Goal: Navigation & Orientation: Go to known website

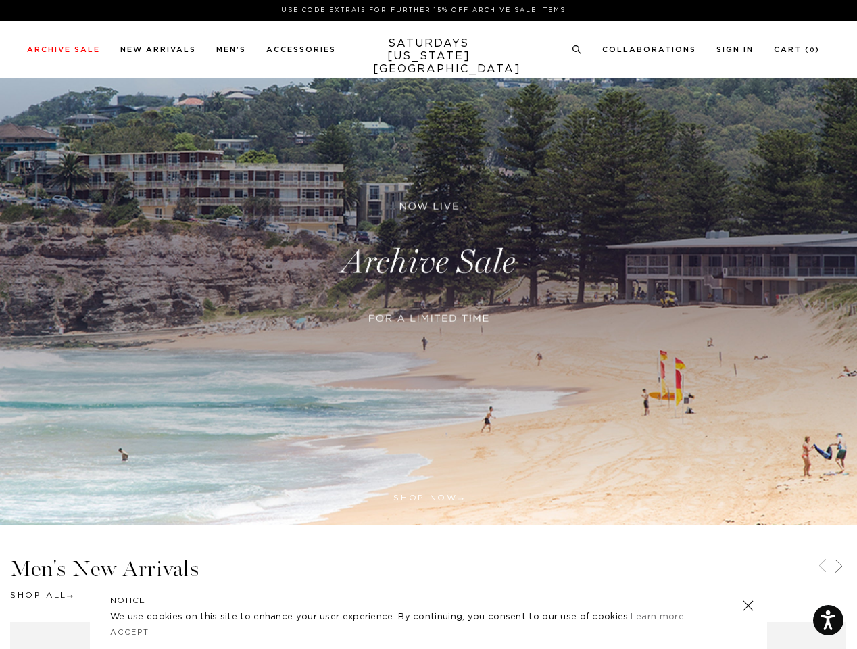
click at [429, 324] on div at bounding box center [429, 336] width 328 height 28
click at [575, 297] on link at bounding box center [574, 297] width 12 height 12
click at [577, 50] on icon at bounding box center [577, 49] width 10 height 9
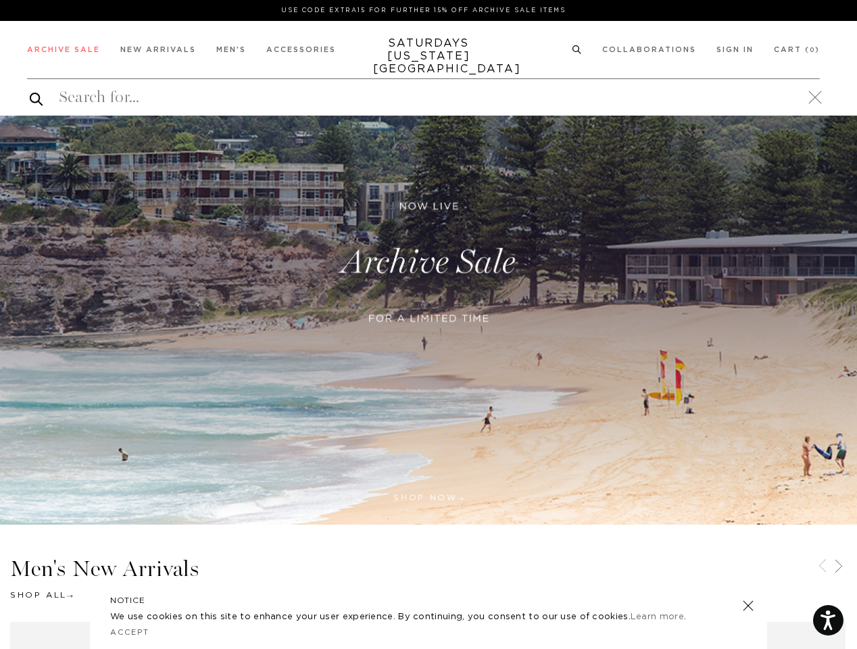
click at [823, 567] on icon at bounding box center [823, 566] width 16 height 16
click at [839, 567] on icon at bounding box center [839, 566] width 16 height 16
click at [748, 606] on link at bounding box center [748, 605] width 19 height 19
